Goal: Task Accomplishment & Management: Complete application form

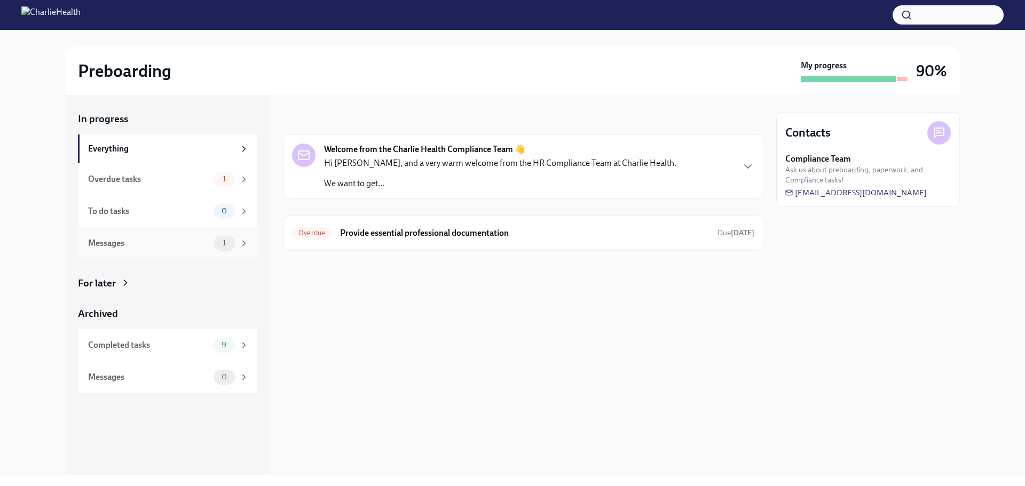
click at [225, 242] on span "1" at bounding box center [224, 243] width 16 height 8
click at [227, 177] on span "1" at bounding box center [224, 179] width 16 height 8
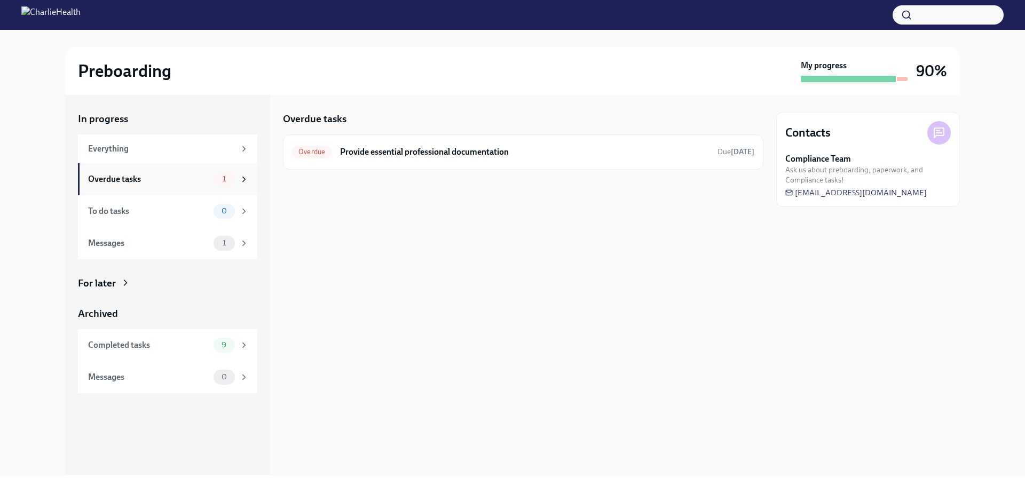
click at [244, 179] on icon at bounding box center [244, 179] width 3 height 5
click at [226, 179] on span "1" at bounding box center [224, 179] width 16 height 8
click at [315, 153] on span "Overdue" at bounding box center [311, 152] width 39 height 8
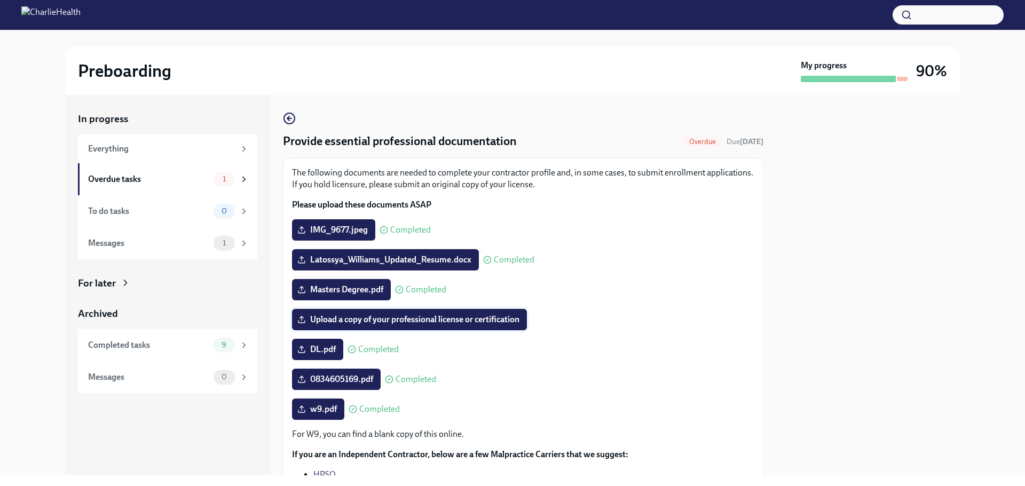
click at [338, 323] on span "Upload a copy of your professional license or certification" at bounding box center [409, 319] width 220 height 11
click at [0, 0] on input "Upload a copy of your professional license or certification" at bounding box center [0, 0] width 0 height 0
